Goal: Information Seeking & Learning: Learn about a topic

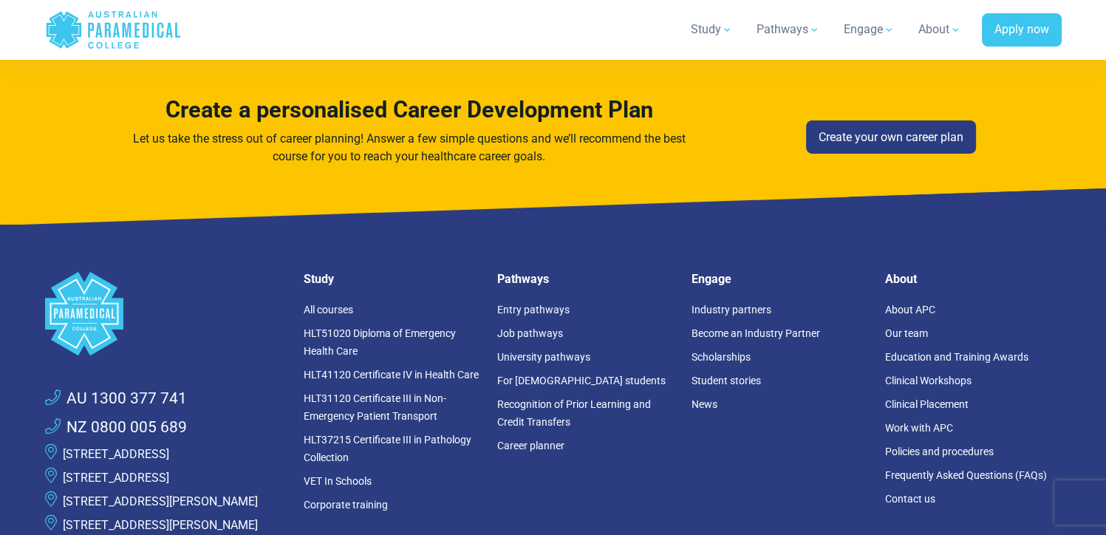
scroll to position [4829, 0]
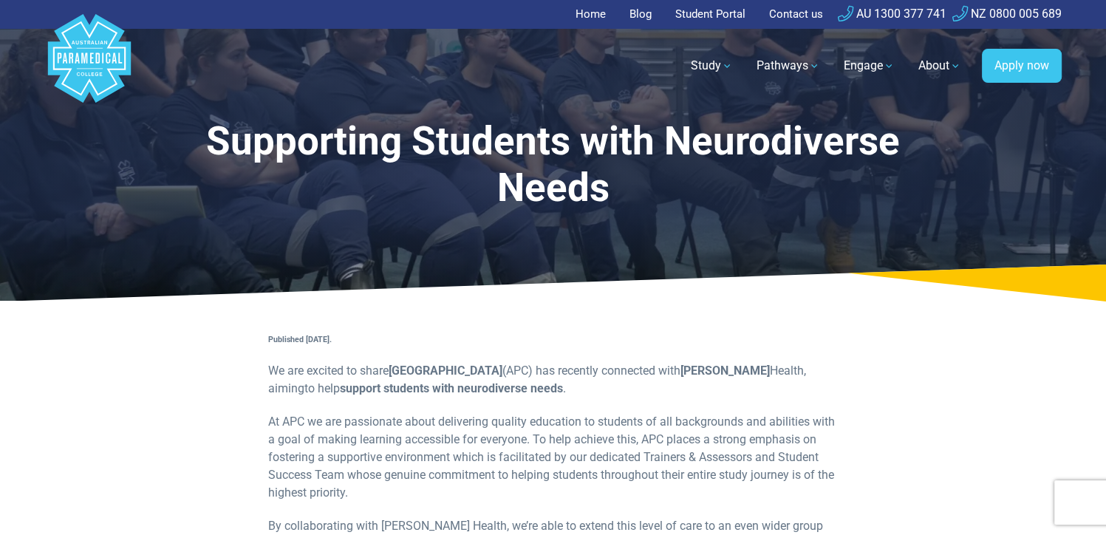
click at [590, 13] on link "Home" at bounding box center [595, 14] width 39 height 29
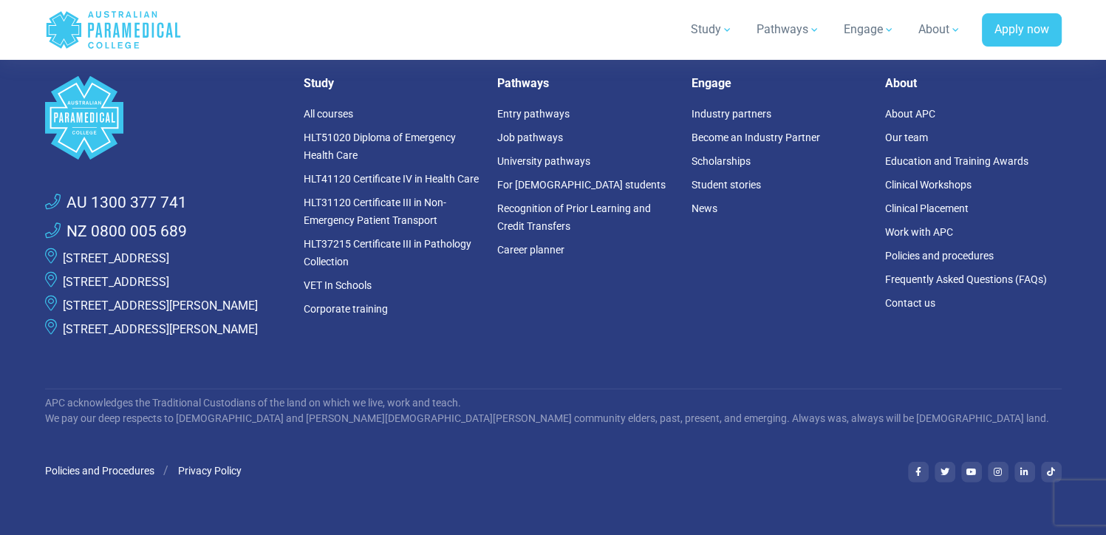
scroll to position [4094, 0]
click at [907, 274] on link "Frequently Asked Questions (FAQs)" at bounding box center [966, 278] width 162 height 12
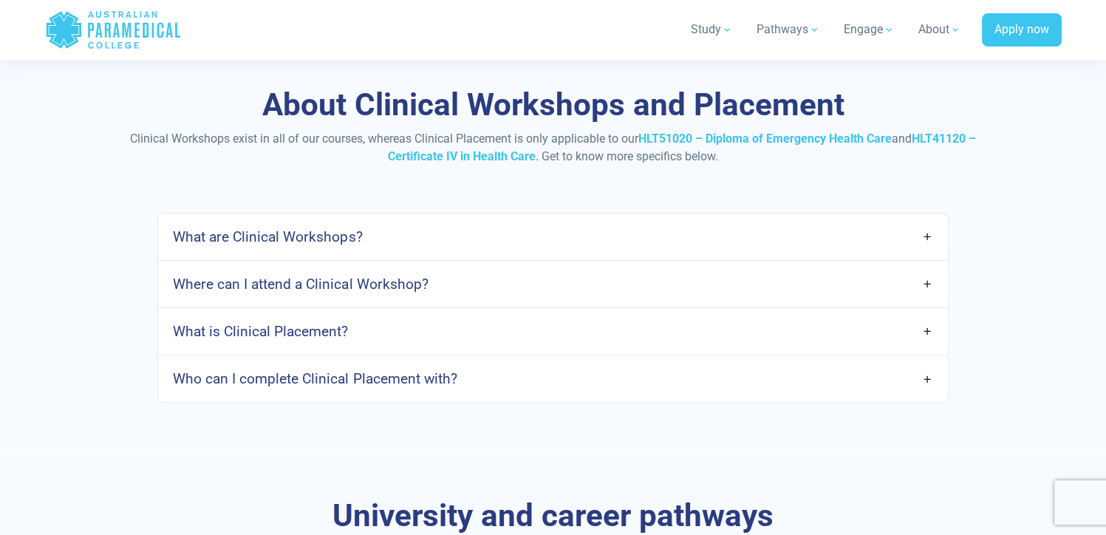
scroll to position [1659, 0]
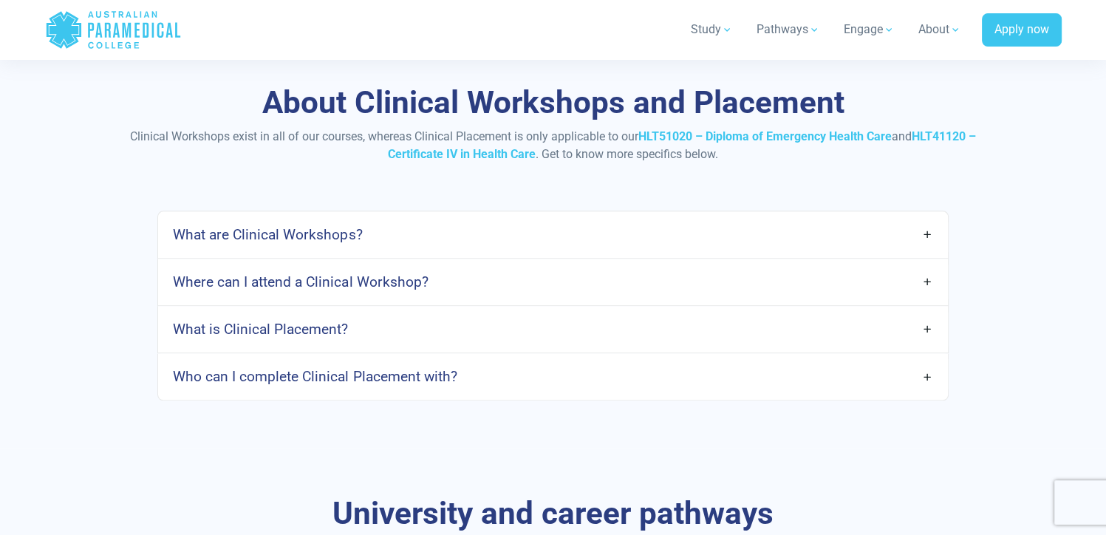
click at [929, 233] on link "What are Clinical Workshops?" at bounding box center [552, 234] width 789 height 35
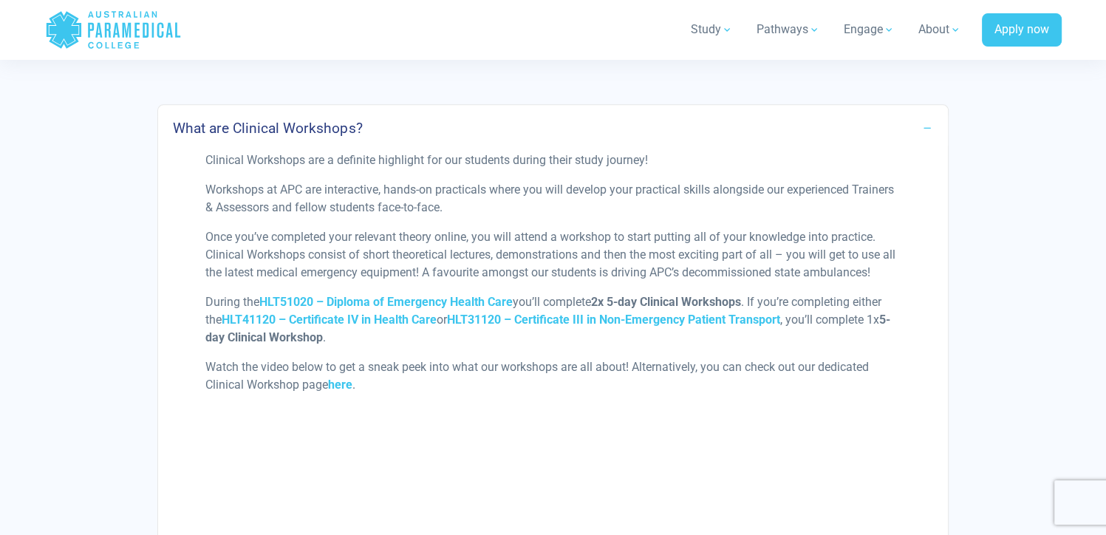
scroll to position [1761, 0]
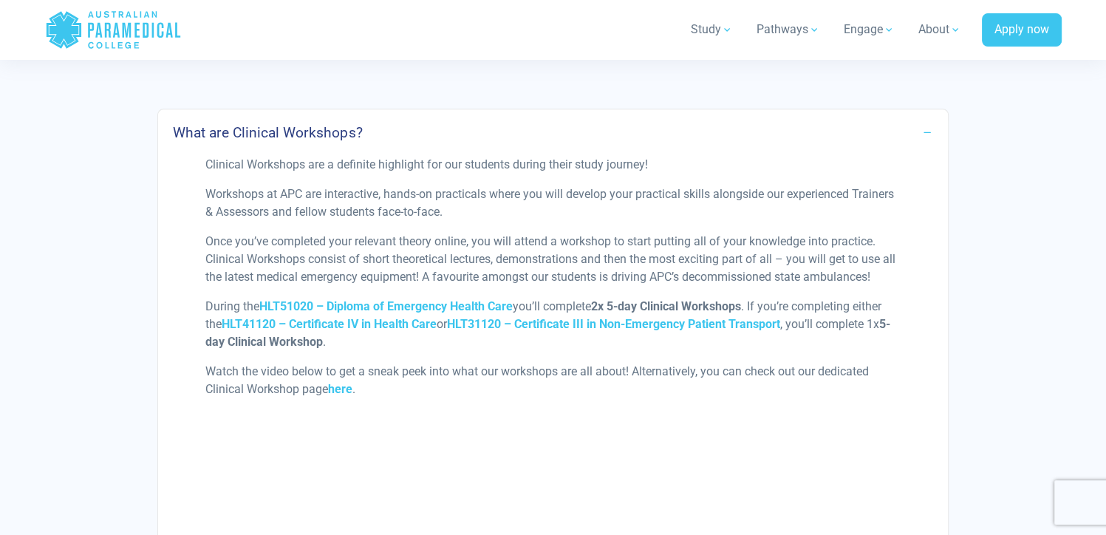
click at [925, 124] on link "What are Clinical Workshops?" at bounding box center [552, 132] width 789 height 35
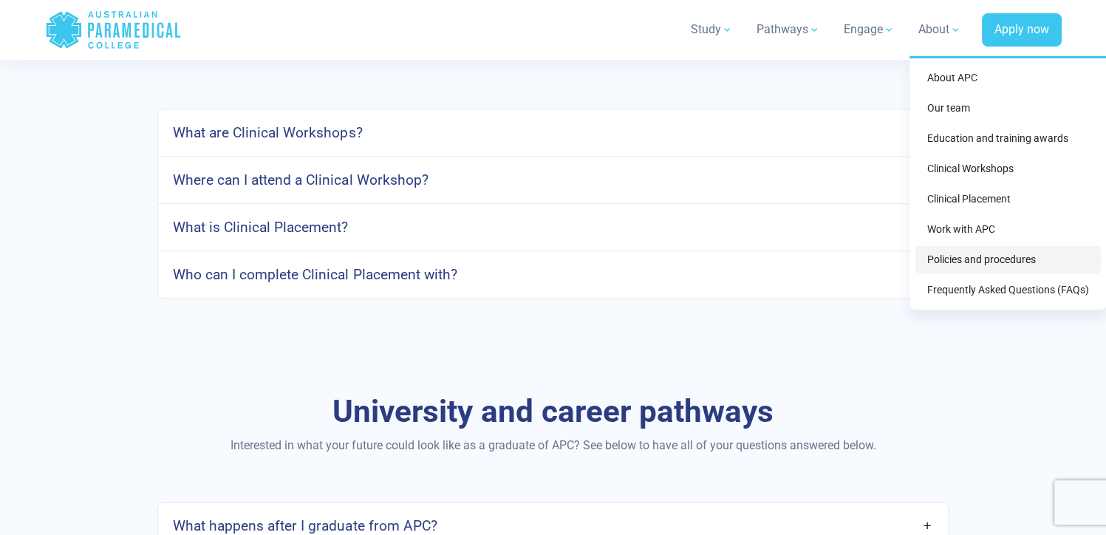
click at [976, 263] on link "Policies and procedures" at bounding box center [1007, 259] width 185 height 27
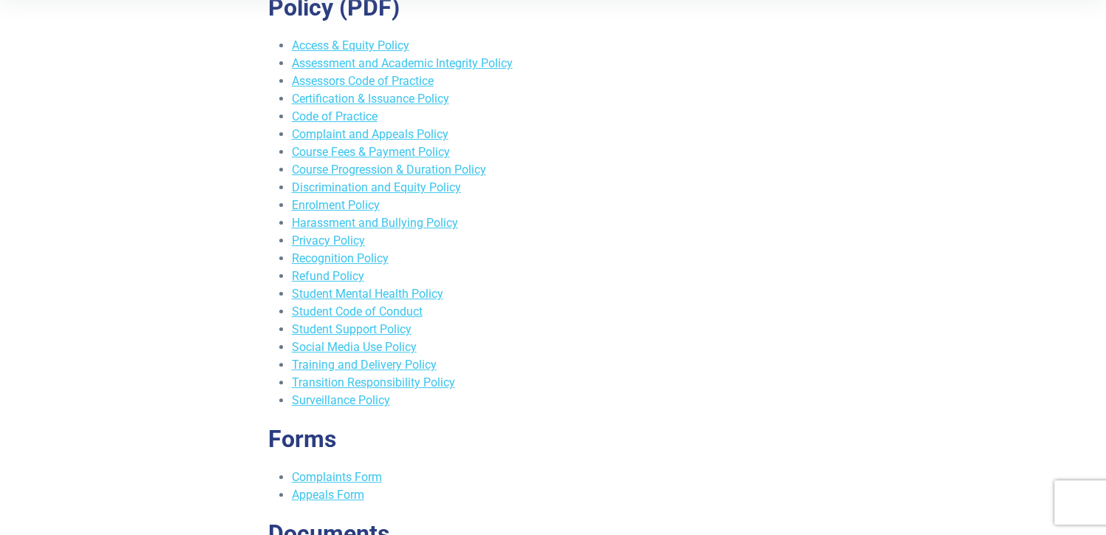
scroll to position [339, 0]
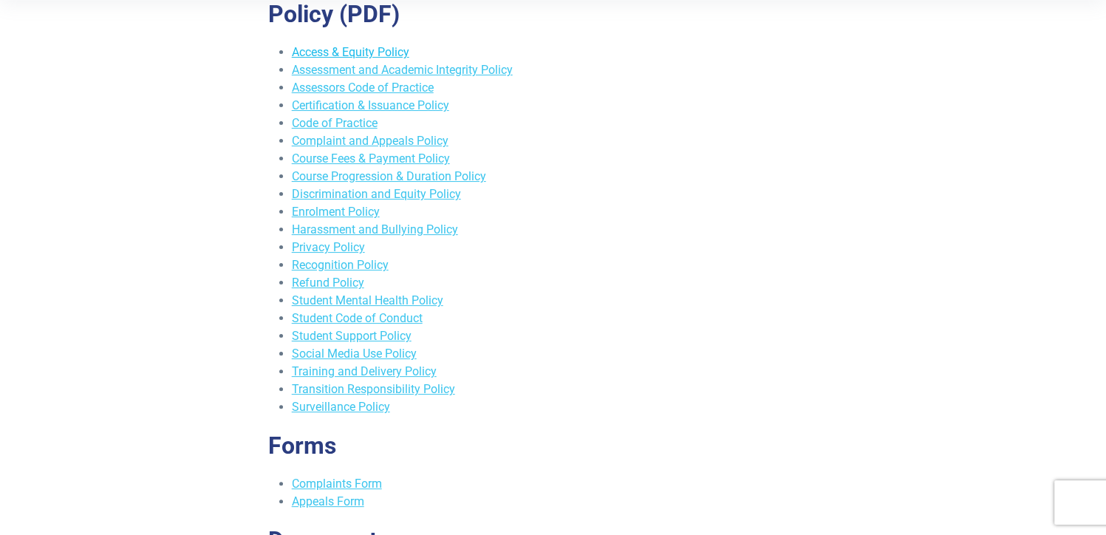
click at [361, 50] on link "Access & Equity Policy" at bounding box center [350, 52] width 117 height 14
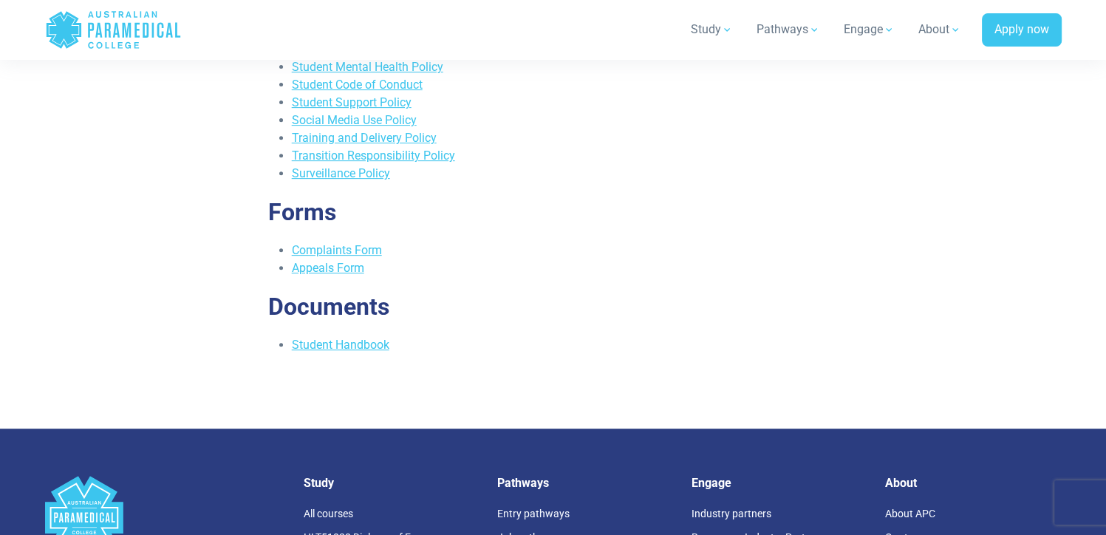
scroll to position [582, 0]
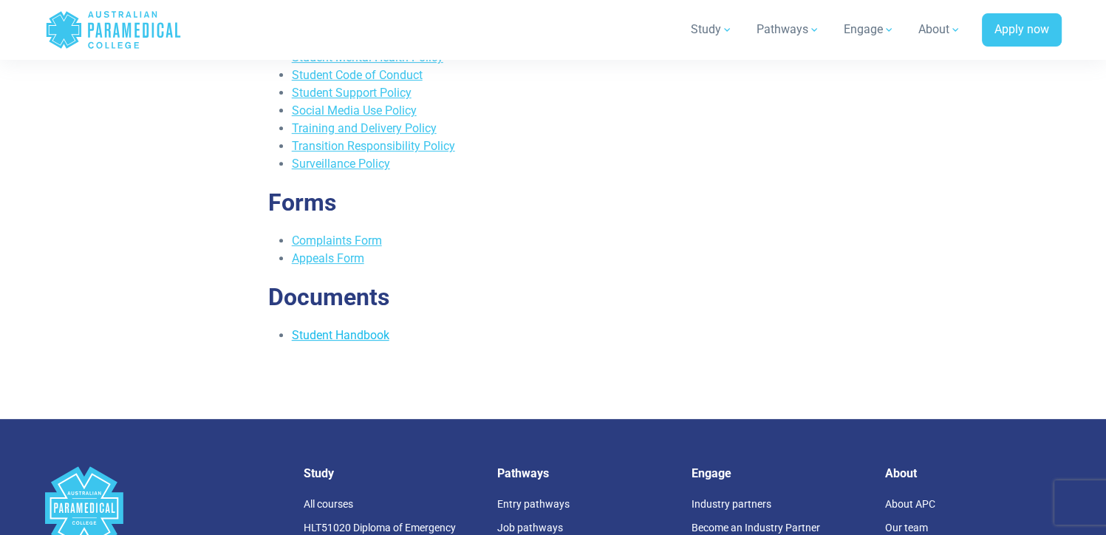
click at [352, 333] on link "Student Handbook" at bounding box center [341, 335] width 98 height 14
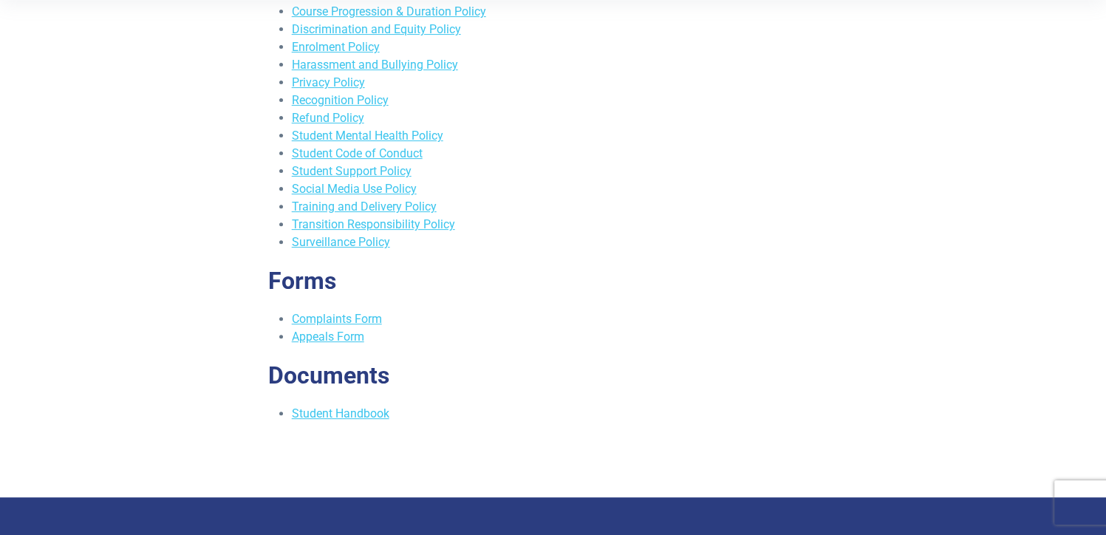
scroll to position [505, 0]
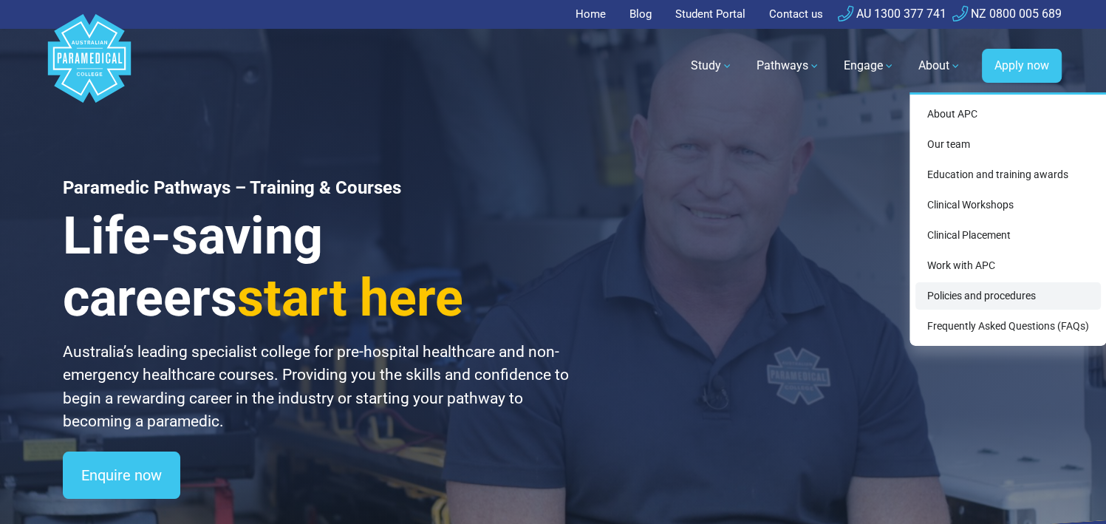
click at [969, 298] on link "Policies and procedures" at bounding box center [1007, 295] width 185 height 27
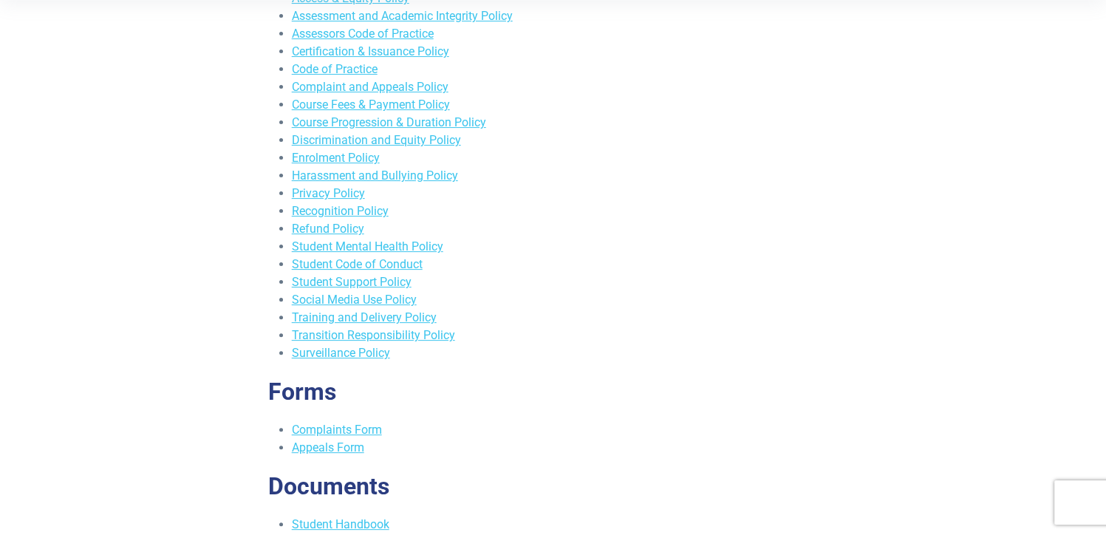
scroll to position [348, 0]
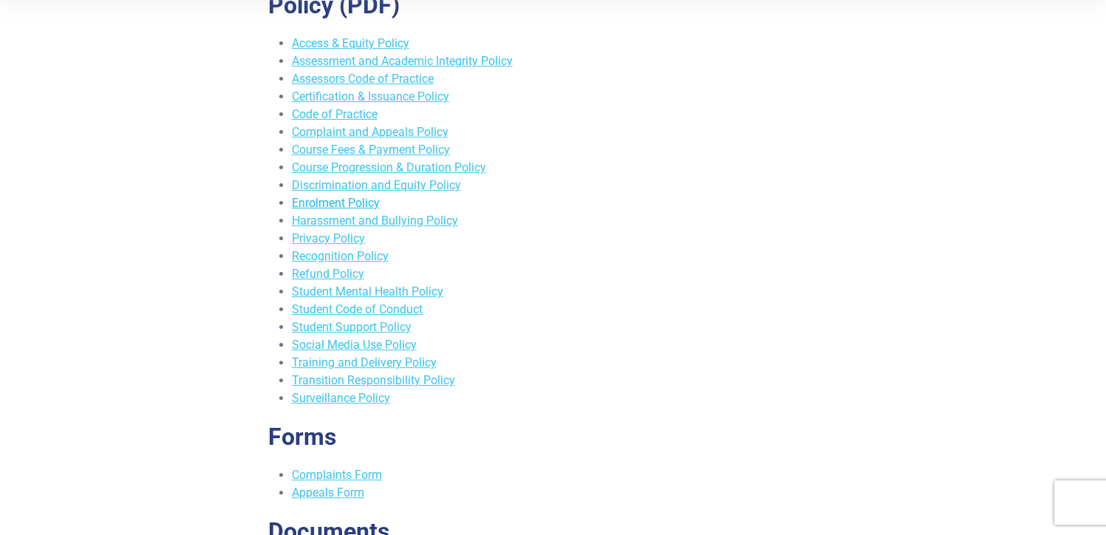
click at [325, 202] on link "Enrolment Policy" at bounding box center [336, 203] width 88 height 14
